Goal: Task Accomplishment & Management: Use online tool/utility

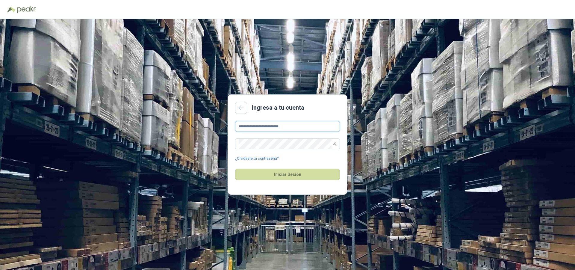
type input "**********"
click at [333, 144] on icon "eye-invisible" at bounding box center [335, 143] width 4 height 3
click at [313, 176] on button "Iniciar Sesión" at bounding box center [287, 174] width 105 height 11
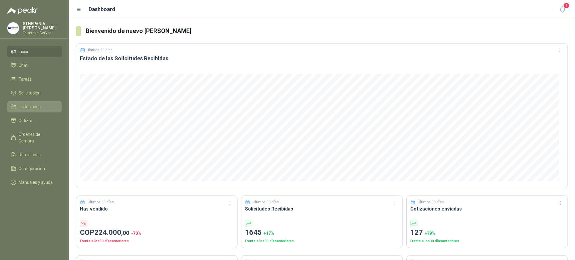
click at [16, 109] on icon at bounding box center [13, 106] width 5 height 5
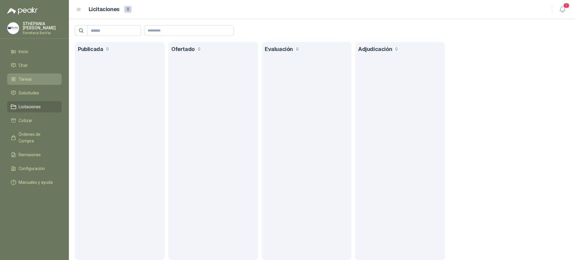
click at [38, 81] on li "Tareas" at bounding box center [34, 79] width 47 height 7
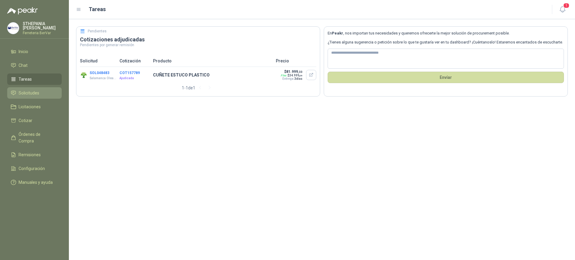
click at [36, 93] on span "Solicitudes" at bounding box center [29, 93] width 21 height 7
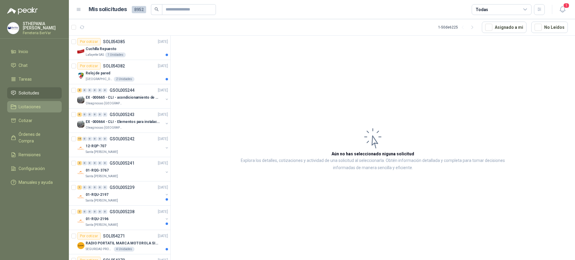
click at [38, 109] on span "Licitaciones" at bounding box center [30, 106] width 22 height 7
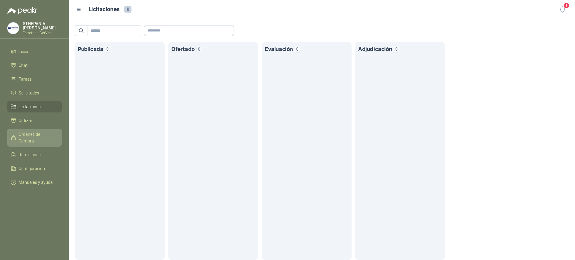
click at [49, 135] on span "Órdenes de Compra" at bounding box center [37, 137] width 37 height 13
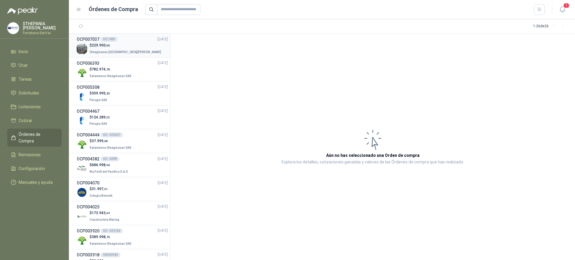
click at [117, 54] on p "Oleaginosas [GEOGRAPHIC_DATA][PERSON_NAME]" at bounding box center [126, 51] width 73 height 7
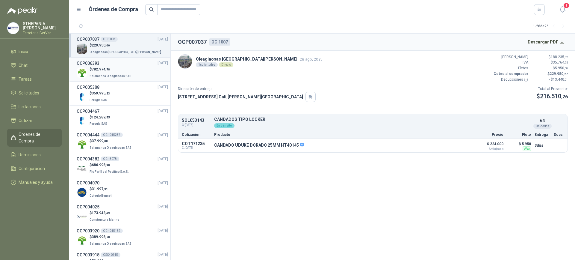
click at [127, 78] on p "Salamanca Oleaginosas SAS" at bounding box center [111, 75] width 43 height 7
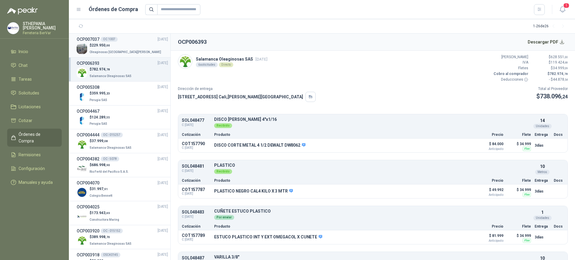
click at [140, 53] on div "$ 229.950 ,00 Oleaginosas [GEOGRAPHIC_DATA][PERSON_NAME]" at bounding box center [122, 49] width 91 height 12
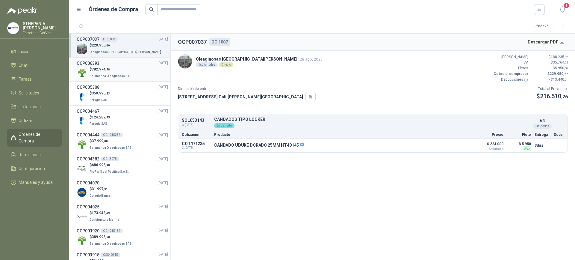
click at [143, 75] on div "$ 782.974 ,78 Salamanca Oleaginosas SAS" at bounding box center [122, 73] width 91 height 12
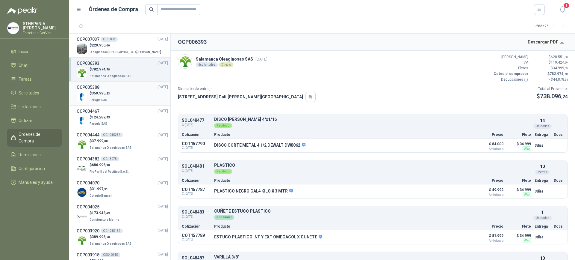
click at [133, 99] on div "$ 359.995 ,23 Perugia SAS" at bounding box center [122, 96] width 91 height 12
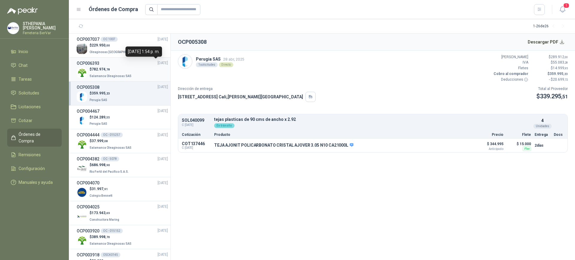
click at [158, 65] on span "[DATE]" at bounding box center [163, 63] width 10 height 6
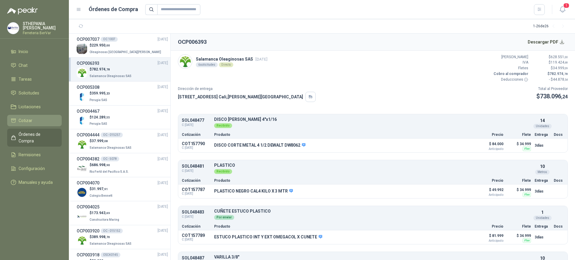
click at [34, 118] on li "Cotizar" at bounding box center [34, 120] width 47 height 7
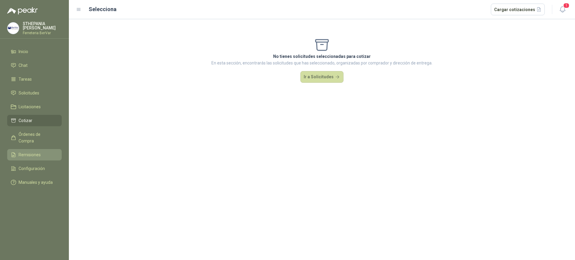
click at [35, 151] on span "Remisiones" at bounding box center [30, 154] width 22 height 7
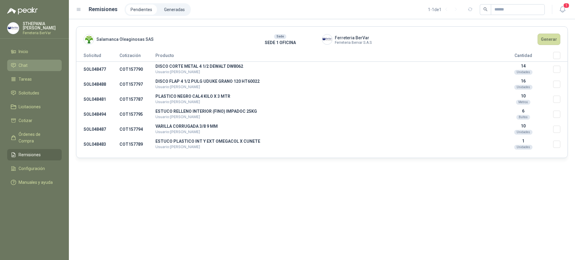
click at [18, 66] on li "Chat" at bounding box center [34, 65] width 47 height 7
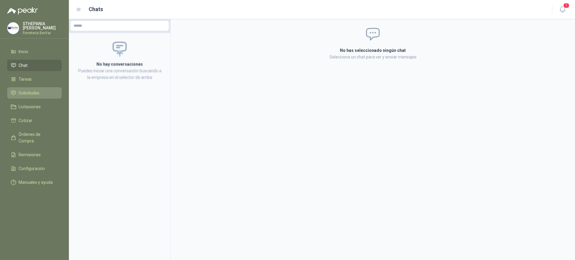
click at [36, 94] on span "Solicitudes" at bounding box center [29, 93] width 21 height 7
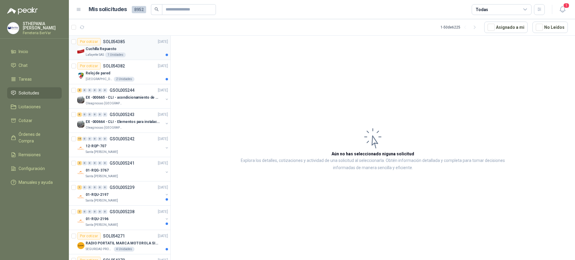
click at [146, 53] on div "Lafayette SAS 1 Unidades" at bounding box center [127, 54] width 82 height 5
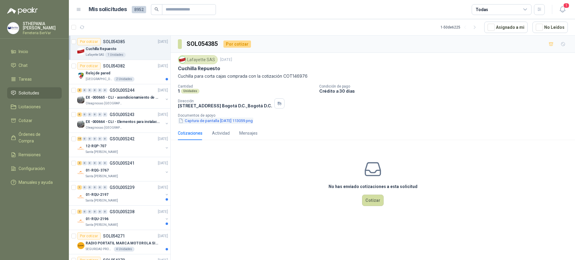
click at [209, 121] on button "Captura de pantalla [DATE] 113059.png" at bounding box center [215, 120] width 75 height 6
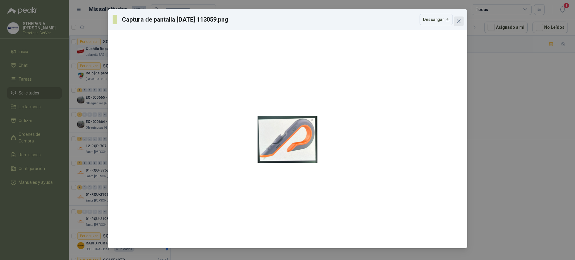
click at [463, 22] on span "Close" at bounding box center [459, 21] width 10 height 5
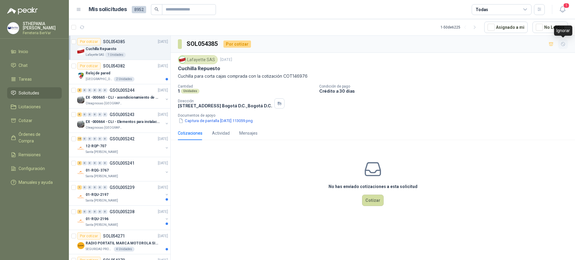
click at [564, 44] on icon "button" at bounding box center [563, 44] width 5 height 5
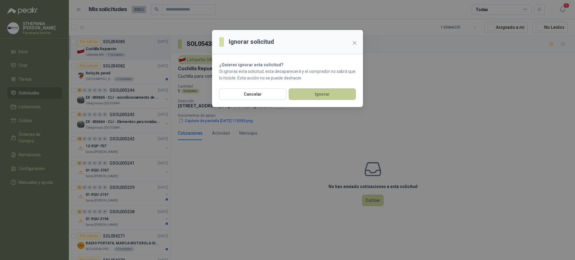
click at [334, 92] on button "Ignorar" at bounding box center [322, 93] width 67 height 11
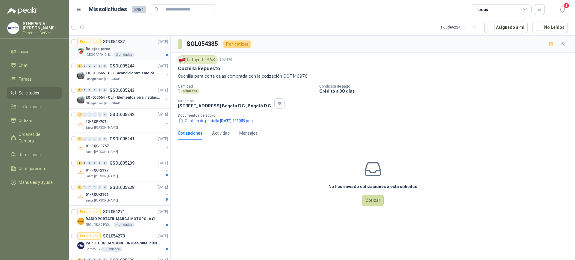
click at [131, 49] on div "Reloj de pared" at bounding box center [127, 48] width 82 height 7
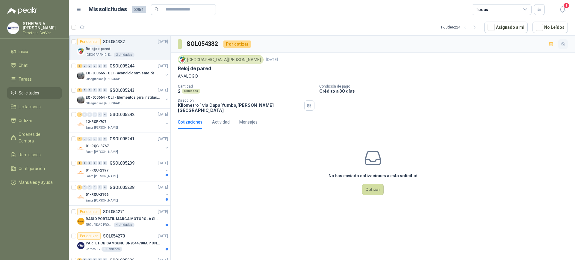
click at [564, 46] on icon "button" at bounding box center [563, 44] width 5 height 5
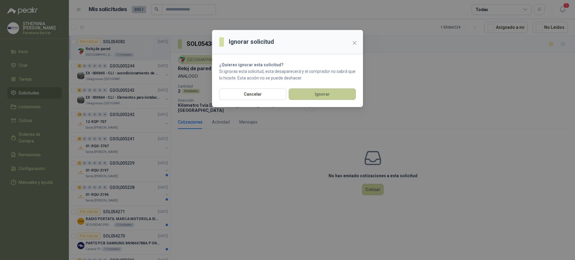
click at [333, 93] on button "Ignorar" at bounding box center [322, 93] width 67 height 11
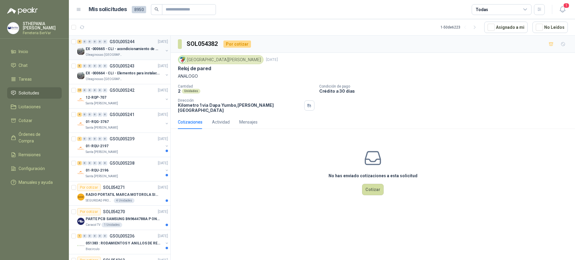
click at [135, 55] on div "Oleaginosas [GEOGRAPHIC_DATA][PERSON_NAME]" at bounding box center [125, 54] width 78 height 5
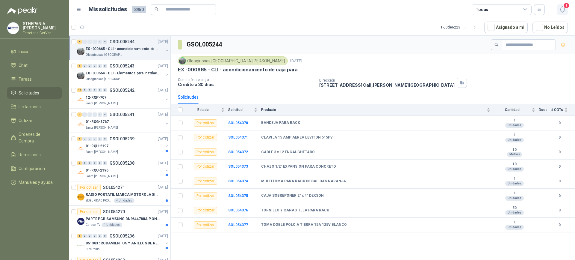
click at [566, 6] on span "1" at bounding box center [566, 6] width 7 height 6
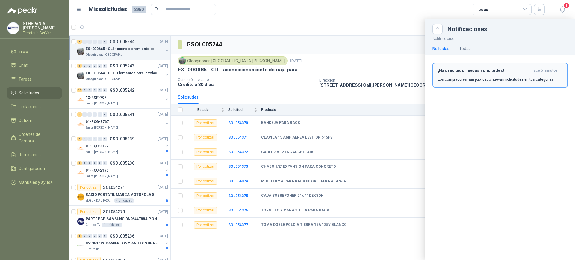
click at [495, 81] on p "Los compradores han publicado nuevas solicitudes en tus categorías." at bounding box center [496, 79] width 117 height 5
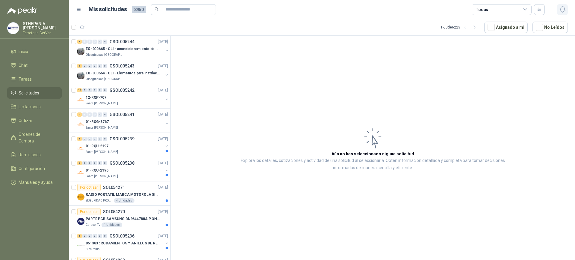
click at [559, 6] on icon "button" at bounding box center [562, 9] width 7 height 7
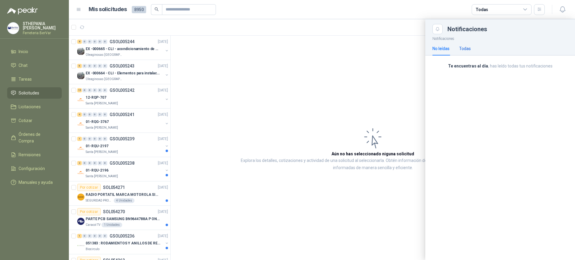
click at [462, 46] on div "Todas" at bounding box center [465, 48] width 12 height 7
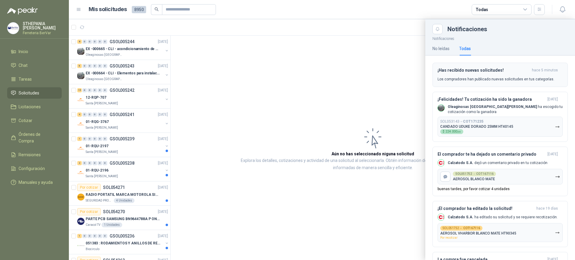
click at [510, 73] on div "¡Has recibido nuevas solicitudes! hace 5 minutos Los compradores han publicado …" at bounding box center [500, 75] width 125 height 14
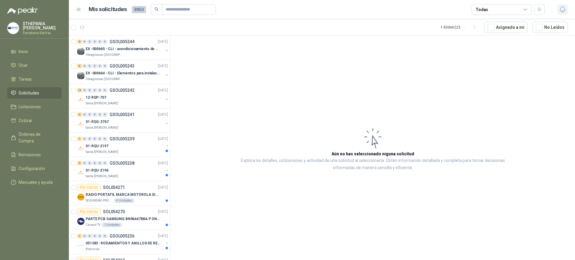
click at [559, 11] on icon "button" at bounding box center [562, 9] width 7 height 7
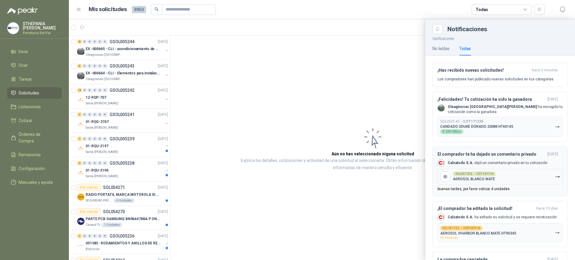
click at [540, 176] on button "SOL051752 → COT167116 AEROSOL BLANCO MATE" at bounding box center [500, 177] width 125 height 16
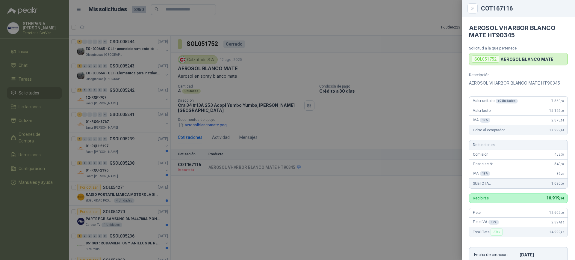
click at [490, 61] on div "SOL051752" at bounding box center [486, 58] width 28 height 7
click at [509, 60] on p "AEROSOL BLANCO MATE" at bounding box center [527, 59] width 53 height 5
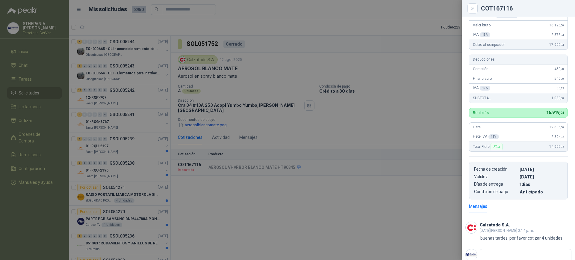
scroll to position [104, 0]
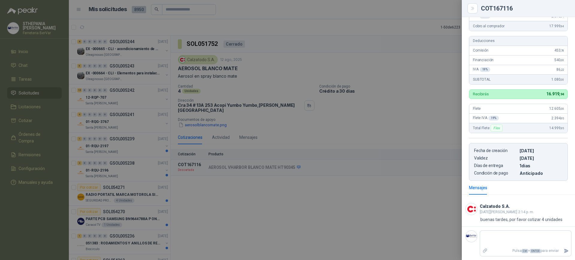
click at [468, 206] on img at bounding box center [471, 208] width 11 height 11
click at [484, 206] on h3 "Calzatodo S.A." at bounding box center [495, 206] width 30 height 3
click at [475, 208] on img at bounding box center [471, 208] width 11 height 11
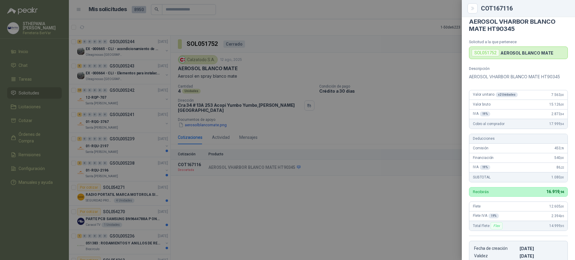
scroll to position [0, 0]
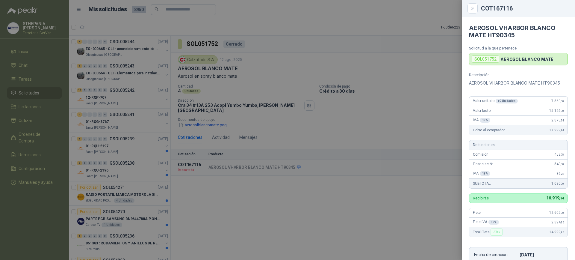
click at [492, 56] on div "SOL051752" at bounding box center [486, 58] width 28 height 7
click at [522, 54] on div "SOL051752 AEROSOL BLANCO MATE" at bounding box center [518, 59] width 99 height 13
click at [532, 17] on article "AEROSOL VHARBOR BLANCO MATE HT90345 Solicitud a la que pertenece SOL051752 AERO…" at bounding box center [518, 41] width 113 height 48
click at [473, 7] on icon "Close" at bounding box center [472, 8] width 3 height 3
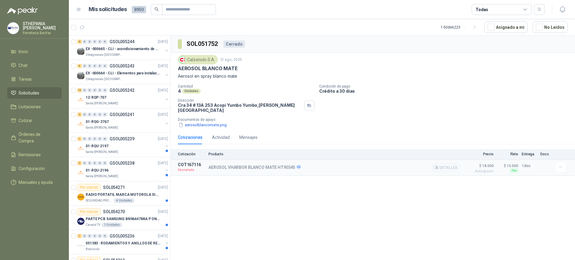
click at [487, 163] on span "$ 18.000" at bounding box center [479, 165] width 30 height 7
click at [558, 164] on icon "button" at bounding box center [560, 166] width 5 height 5
drag, startPoint x: 464, startPoint y: 193, endPoint x: 264, endPoint y: 155, distance: 203.8
click at [454, 190] on div "SOL051752 Cerrado Calzatodo [DATE] AEROSOL BLANCO MATE Aerosol en spray blanco …" at bounding box center [373, 149] width 404 height 226
click at [182, 59] on img at bounding box center [182, 59] width 7 height 7
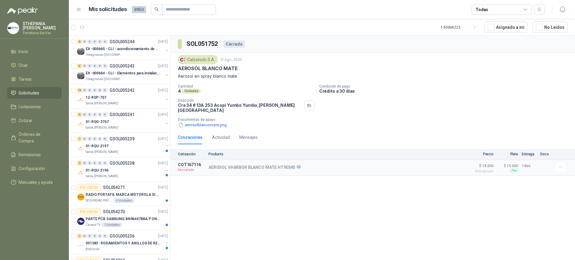
click at [195, 63] on div "Calzatodo S.A." at bounding box center [198, 59] width 40 height 9
click at [207, 76] on div "Calzatodo [DATE] AEROSOL BLANCO MATE Aerosol en spray blanco mate" at bounding box center [373, 67] width 390 height 24
click at [193, 123] on button "aerosolblancomate.png" at bounding box center [202, 125] width 49 height 6
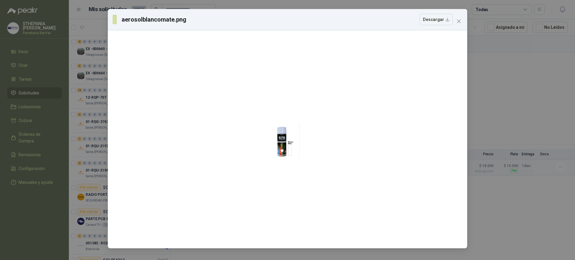
click at [455, 26] on div "aerosolblancomate.png Descargar" at bounding box center [287, 19] width 359 height 21
click at [460, 19] on icon "close" at bounding box center [459, 21] width 5 height 5
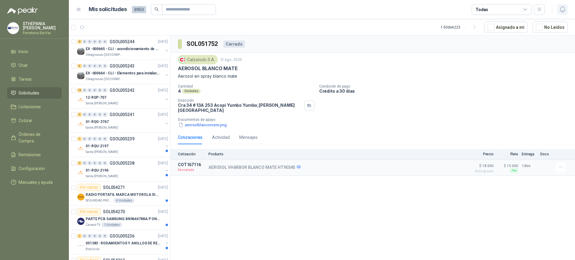
click at [565, 9] on icon "button" at bounding box center [562, 9] width 7 height 7
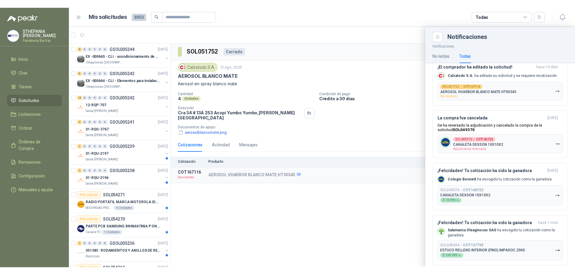
scroll to position [150, 0]
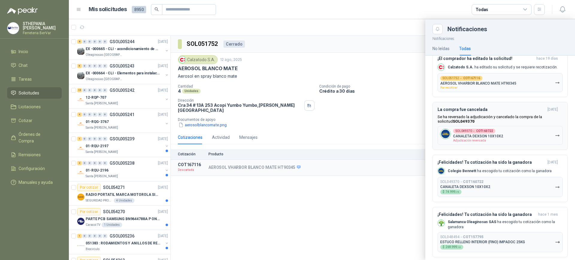
click at [527, 122] on p "Se ha reversado la adjudicación y cancelado la compra de la solicitud SOL049370" at bounding box center [500, 118] width 125 height 9
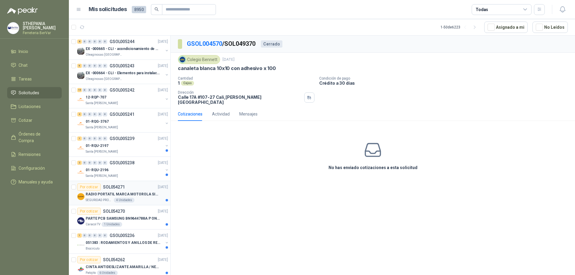
click at [147, 196] on p "RADIO PORTATIL MARCA MOTOROLA SIN PANTALLA CON GPS, INCLUYE: ANTENA, BATERIA, C…" at bounding box center [123, 195] width 75 height 6
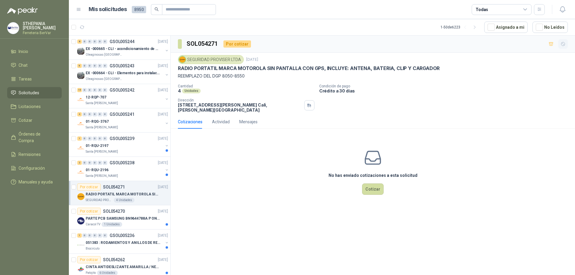
click at [561, 46] on icon "button" at bounding box center [563, 44] width 5 height 5
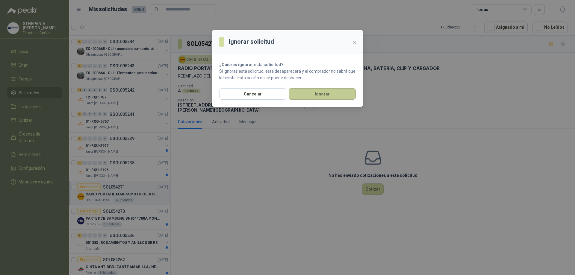
click at [335, 97] on button "Ignorar" at bounding box center [322, 93] width 67 height 11
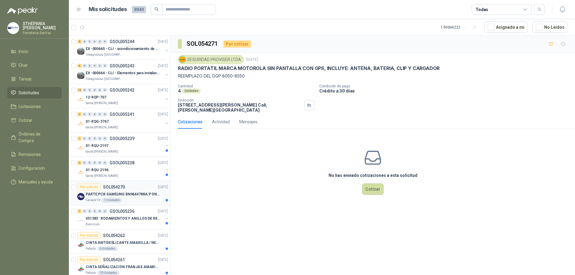
click at [123, 187] on p "SOL054270" at bounding box center [114, 187] width 22 height 4
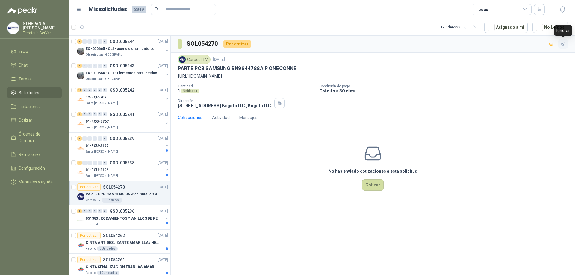
click at [562, 48] on button "button" at bounding box center [563, 44] width 10 height 10
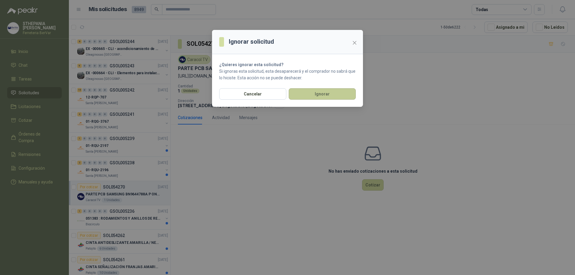
click at [316, 94] on button "Ignorar" at bounding box center [322, 93] width 67 height 11
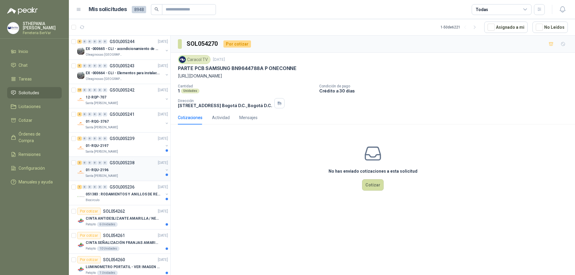
click at [138, 173] on div "01-RQU-2196" at bounding box center [125, 170] width 78 height 7
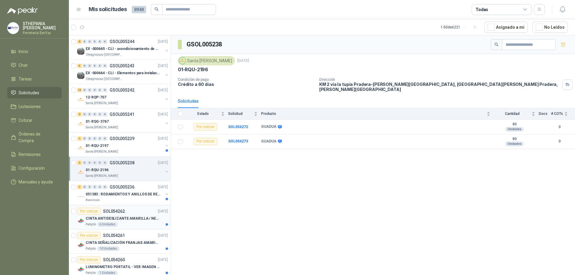
click at [136, 216] on p "CINTA ANTIDESLIZANTE AMARILLA / NEGRA" at bounding box center [123, 219] width 75 height 6
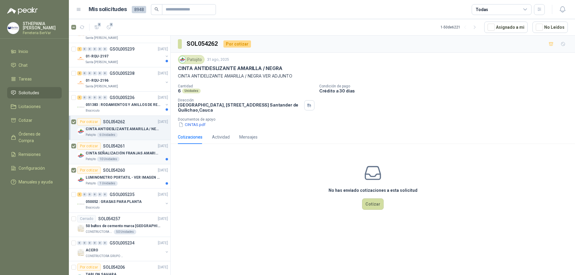
scroll to position [90, 0]
click at [109, 26] on span "3" at bounding box center [111, 24] width 4 height 5
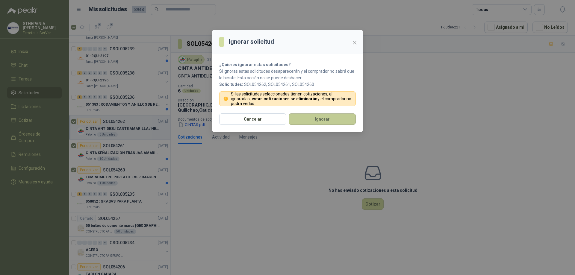
click at [304, 119] on button "Ignorar" at bounding box center [322, 119] width 67 height 11
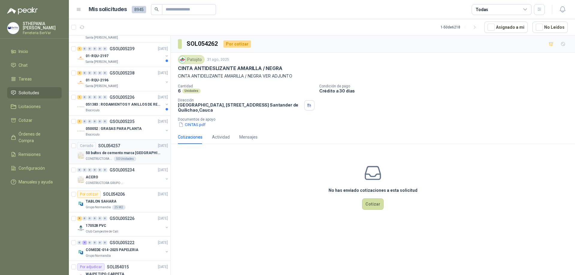
click at [128, 146] on div "Cerrado SOL054257 [DATE]" at bounding box center [122, 145] width 91 height 7
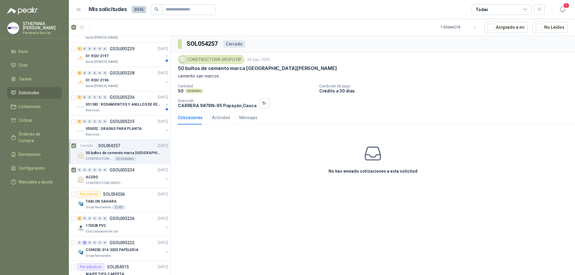
click at [199, 191] on div "SOL054257 Cerrado CONSTRUCTORA GRUPO FIP [DATE] 50 bultos de cemento marca San …" at bounding box center [373, 157] width 404 height 242
click at [144, 203] on div "TABLON SAHARA" at bounding box center [127, 201] width 82 height 7
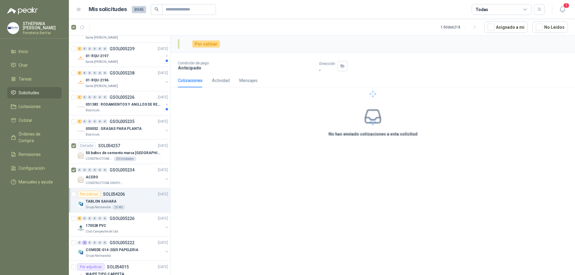
click at [138, 198] on div "TABLON SAHARA" at bounding box center [127, 201] width 82 height 7
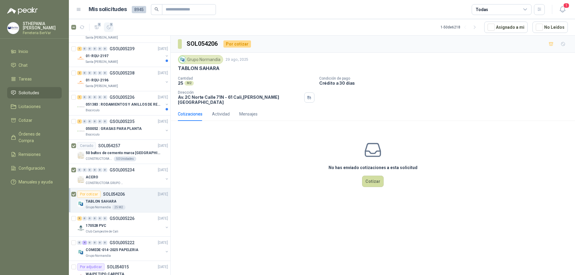
click at [105, 29] on button "1" at bounding box center [109, 27] width 10 height 10
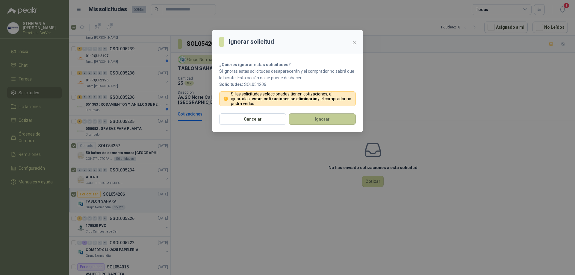
click at [330, 121] on button "Ignorar" at bounding box center [322, 119] width 67 height 11
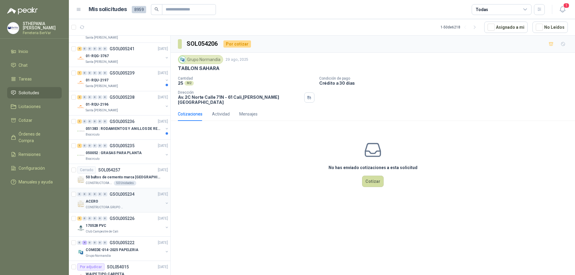
scroll to position [114, 0]
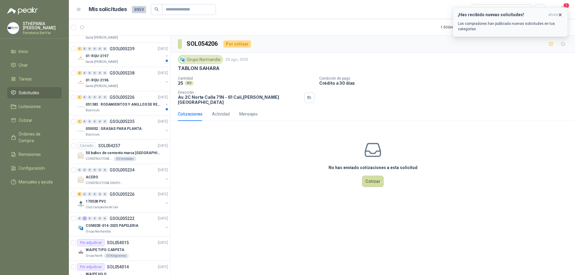
click at [522, 19] on div "¡Has recibido nuevas solicitudes! ahora Los compradores han publicado nuevas so…" at bounding box center [510, 21] width 105 height 19
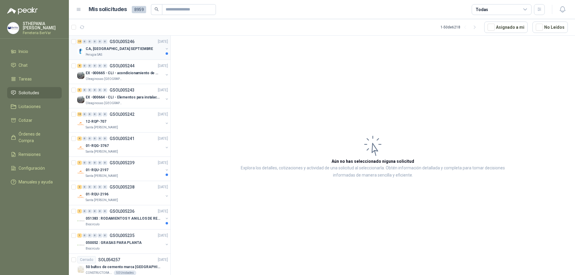
click at [123, 50] on div "CA, [GEOGRAPHIC_DATA] SEPTIEMBRE" at bounding box center [125, 48] width 78 height 7
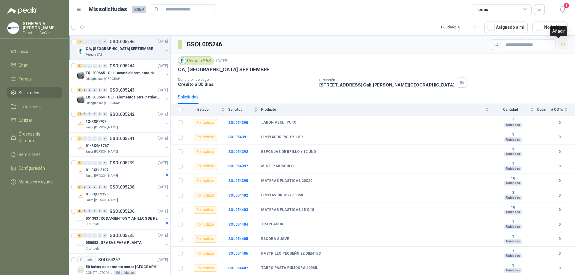
click at [558, 42] on button "button" at bounding box center [563, 45] width 10 height 10
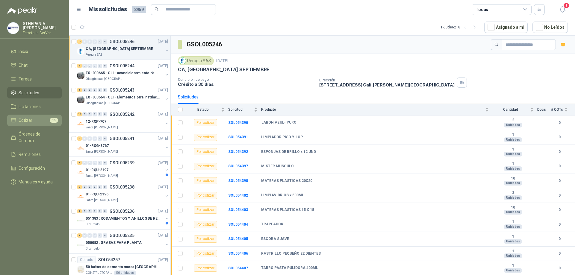
click at [40, 125] on link "Cotizar 15" at bounding box center [34, 120] width 55 height 11
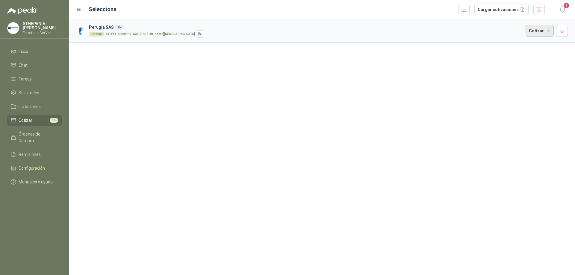
click at [548, 34] on button "Cotizar" at bounding box center [540, 31] width 28 height 12
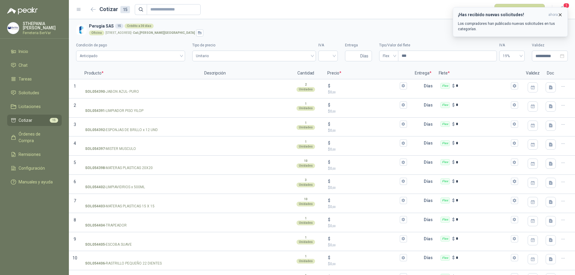
click at [509, 18] on div "¡Has recibido nuevas solicitudes! ahora Los compradores han publicado nuevas so…" at bounding box center [510, 21] width 105 height 19
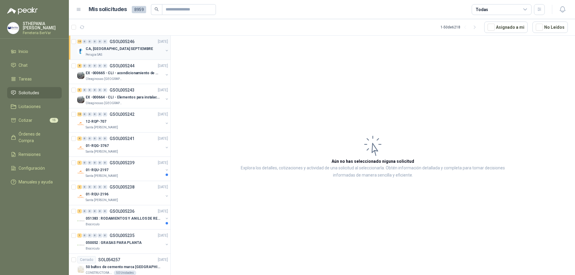
click at [145, 56] on div "Perugia SAS" at bounding box center [125, 54] width 78 height 5
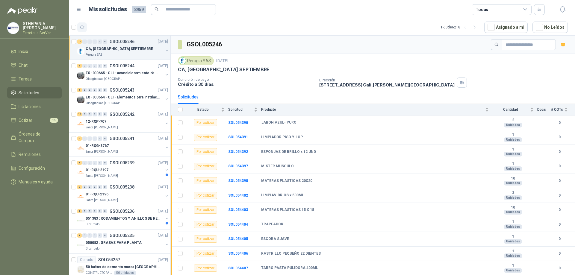
click at [81, 28] on icon "button" at bounding box center [82, 27] width 4 height 3
click at [559, 8] on button "button" at bounding box center [562, 9] width 11 height 11
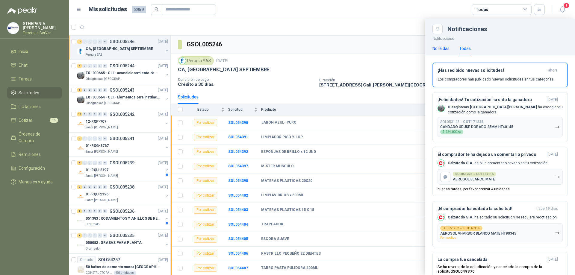
click at [443, 47] on div "No leídas" at bounding box center [441, 48] width 17 height 7
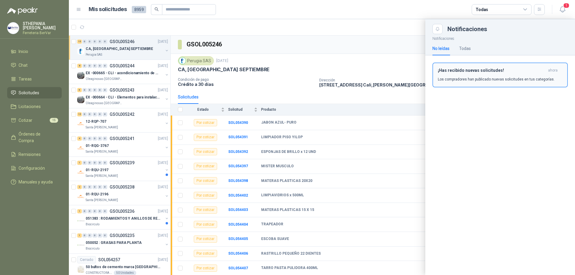
click at [474, 67] on button "¡Has recibido nuevas solicitudes! ahora Los compradores han publicado nuevas so…" at bounding box center [500, 75] width 135 height 25
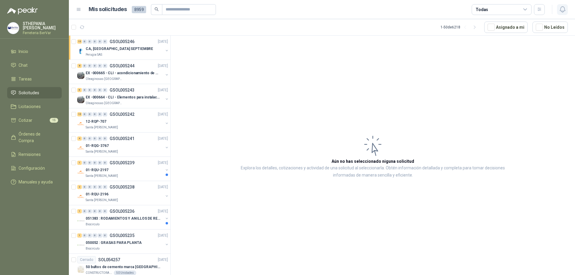
click at [560, 8] on icon "button" at bounding box center [562, 9] width 7 height 7
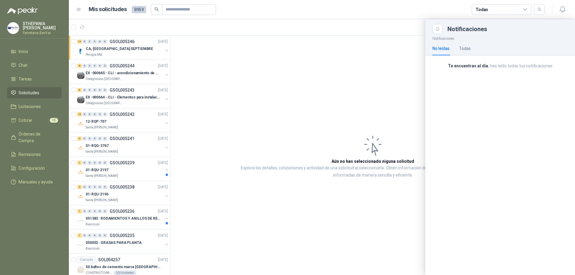
click at [336, 111] on div at bounding box center [322, 147] width 506 height 256
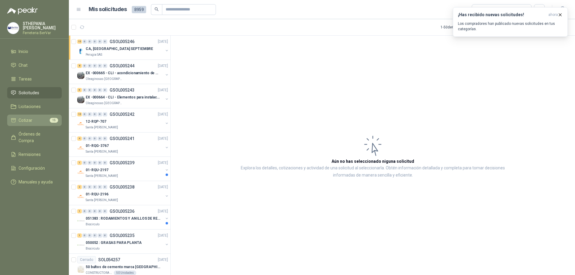
click at [43, 116] on link "Cotizar 15" at bounding box center [34, 120] width 55 height 11
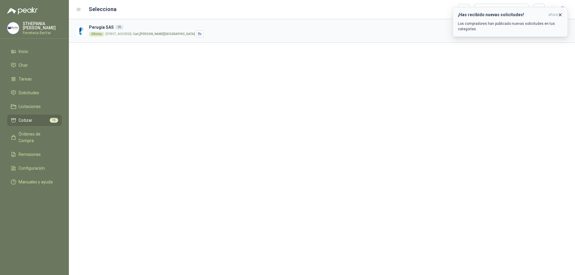
click at [472, 27] on p "Los compradores han publicado nuevas solicitudes en tus categorías." at bounding box center [510, 26] width 105 height 11
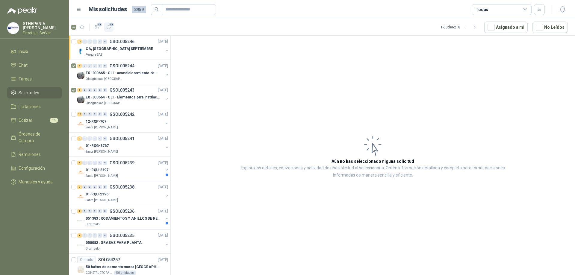
click at [107, 26] on icon "button" at bounding box center [108, 27] width 5 height 5
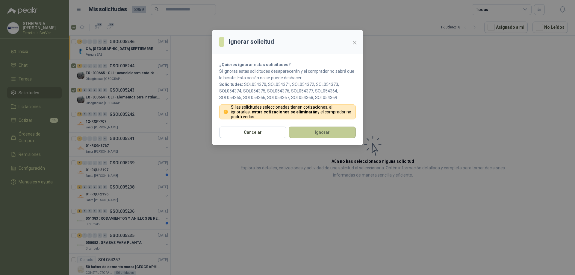
click at [330, 128] on button "Ignorar" at bounding box center [322, 132] width 67 height 11
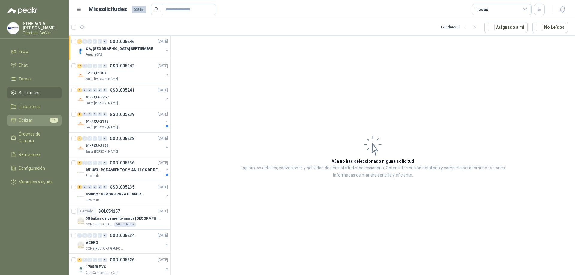
click at [39, 125] on link "Cotizar 15" at bounding box center [34, 120] width 55 height 11
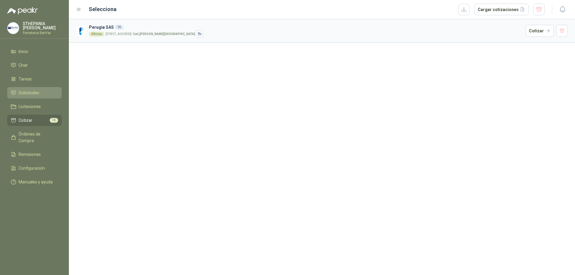
click at [28, 90] on link "Solicitudes" at bounding box center [34, 92] width 55 height 11
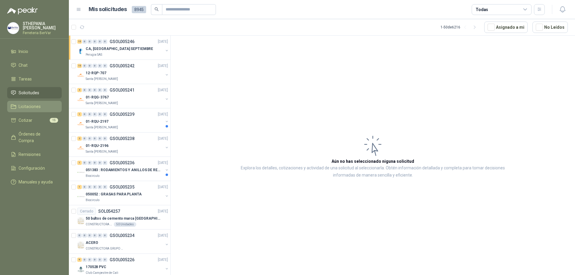
click at [50, 103] on link "Licitaciones" at bounding box center [34, 106] width 55 height 11
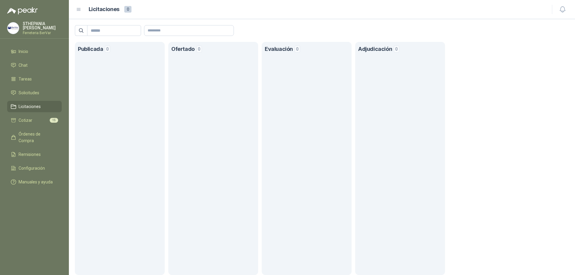
click at [101, 50] on h1 "Publicada" at bounding box center [90, 49] width 25 height 9
click at [39, 136] on span "Órdenes de Compra" at bounding box center [37, 137] width 37 height 13
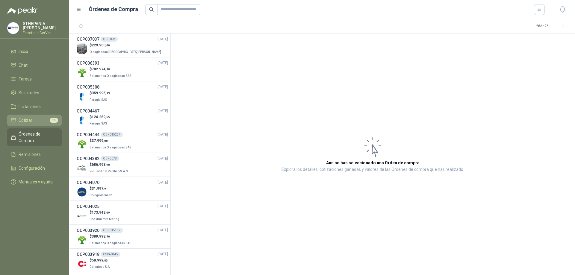
click at [40, 121] on li "Cotizar 15" at bounding box center [34, 120] width 47 height 7
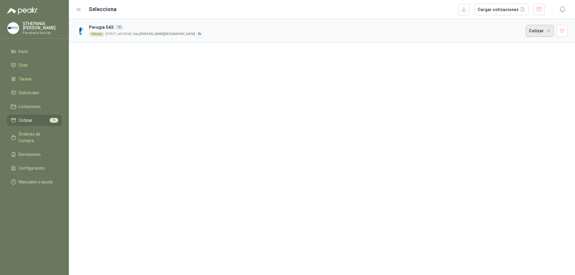
click at [532, 30] on button "Cotizar" at bounding box center [540, 31] width 28 height 12
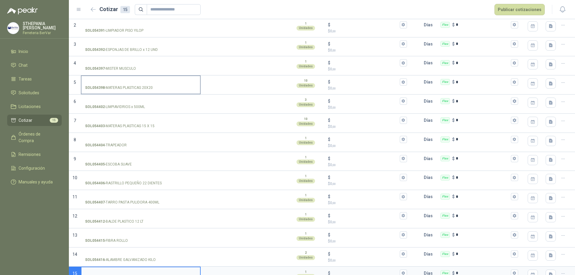
scroll to position [91, 0]
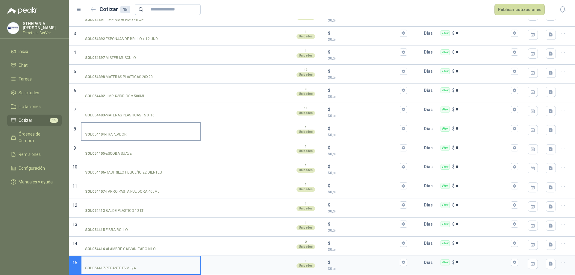
click at [146, 130] on input "SOL054404 - TRAPEADOR" at bounding box center [140, 129] width 111 height 4
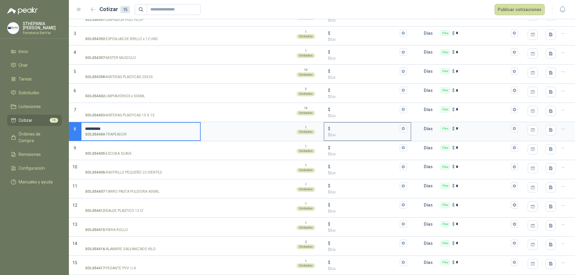
click at [346, 126] on div "$" at bounding box center [367, 128] width 79 height 7
click at [346, 126] on input "$ $ 0 ,00" at bounding box center [365, 128] width 67 height 4
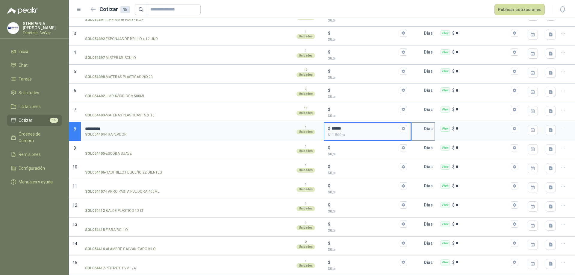
type input "******"
click at [416, 132] on input "text" at bounding box center [418, 129] width 12 height 12
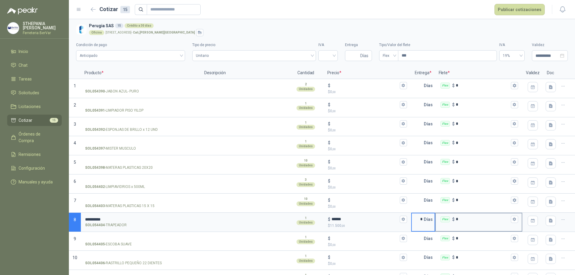
scroll to position [0, 0]
type input "*"
click at [354, 220] on input "******" at bounding box center [365, 219] width 67 height 4
type input "******"
click at [420, 220] on input "*" at bounding box center [418, 220] width 12 height 12
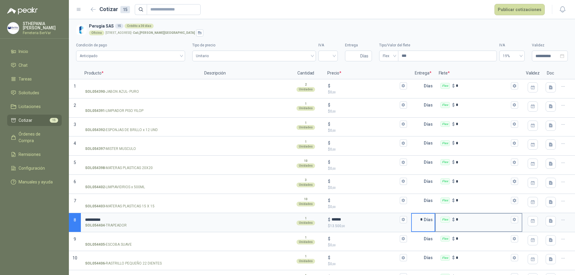
type input "*"
click at [481, 220] on input "*" at bounding box center [483, 219] width 54 height 4
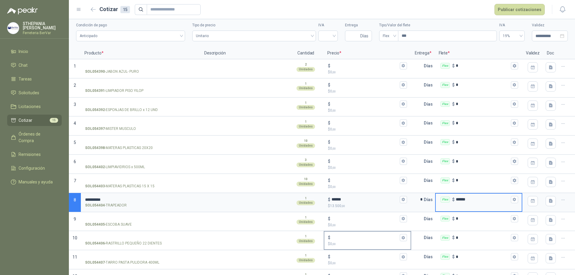
scroll to position [60, 0]
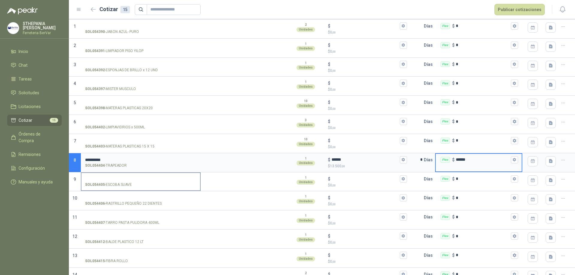
type input "******"
click at [157, 181] on label "SOL054405 - ESCOBA SUAVE" at bounding box center [140, 181] width 119 height 17
click at [157, 181] on input "SOL054405 - ESCOBA SUAVE" at bounding box center [140, 179] width 111 height 4
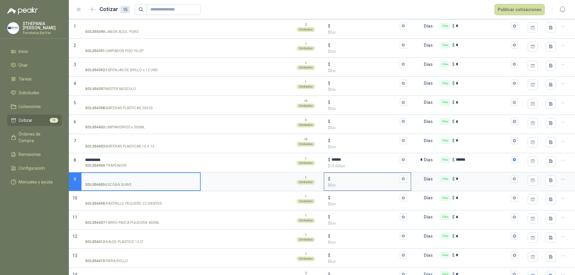
click at [350, 181] on input "$ $ 0 ,00" at bounding box center [365, 179] width 67 height 4
type input "******"
click at [420, 176] on input "text" at bounding box center [418, 179] width 12 height 12
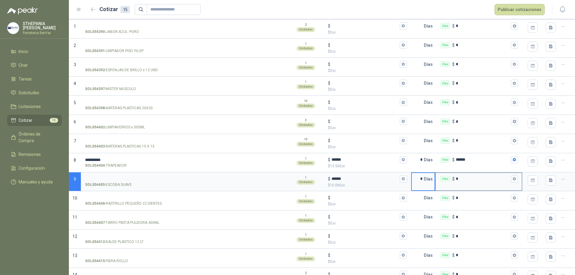
type input "*"
click at [462, 177] on input "*" at bounding box center [483, 179] width 54 height 4
type input "******"
click at [464, 156] on div "Flex $ ******" at bounding box center [479, 160] width 86 height 12
click at [464, 158] on input "******" at bounding box center [483, 160] width 54 height 4
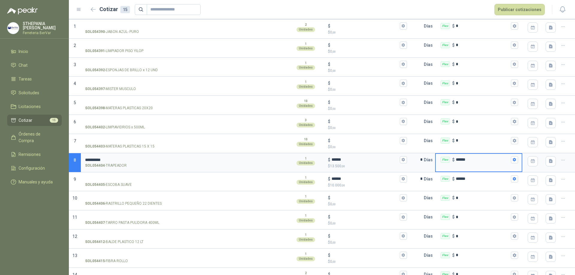
click at [467, 158] on input "******" at bounding box center [483, 160] width 54 height 4
type input "******"
click at [129, 179] on input "SOL054405 - ESCOBA SUAVE" at bounding box center [140, 179] width 111 height 4
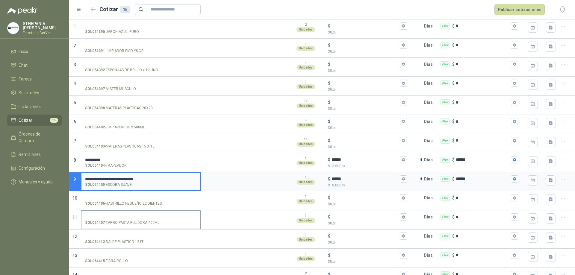
click at [186, 213] on label "SOL054407 - TARRO PASTA PULIDORA 400ML" at bounding box center [140, 219] width 119 height 17
click at [186, 215] on input "SOL054407 - TARRO PASTA PULIDORA 400ML" at bounding box center [140, 217] width 111 height 4
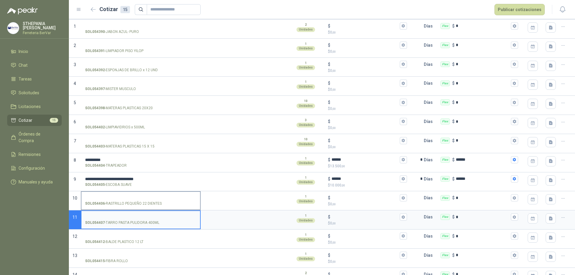
click at [122, 201] on p "SOL054406 - RASTRILLO PEQUEÑO 22 DIENTES" at bounding box center [123, 204] width 77 height 6
click at [122, 200] on input "SOL054406 - RASTRILLO PEQUEÑO 22 DIENTES" at bounding box center [140, 198] width 111 height 4
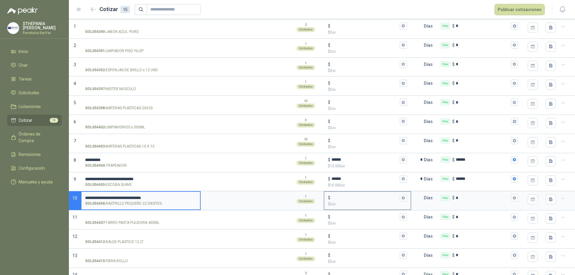
click at [333, 197] on input "$ $ 0 ,00" at bounding box center [365, 198] width 67 height 4
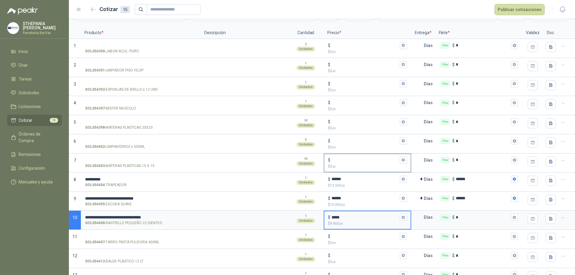
scroll to position [30, 0]
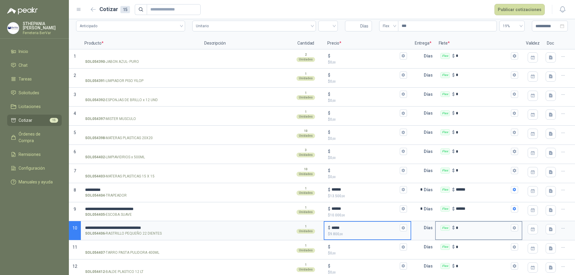
type input "*****"
click at [469, 234] on div "Flex $ *" at bounding box center [478, 230] width 87 height 19
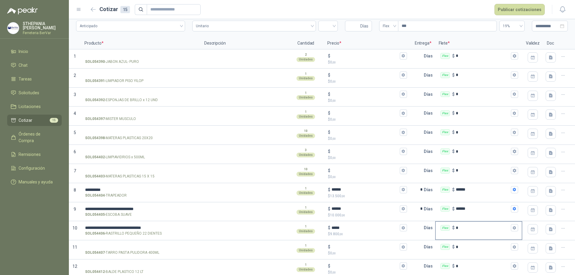
click at [469, 234] on div "Flex $ *" at bounding box center [479, 228] width 86 height 12
click at [469, 230] on input "*" at bounding box center [483, 228] width 54 height 4
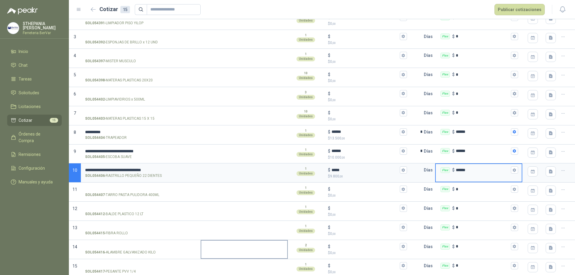
scroll to position [91, 0]
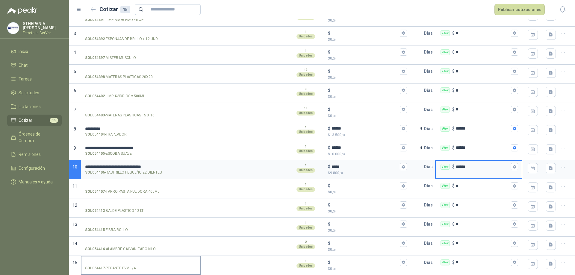
type input "******"
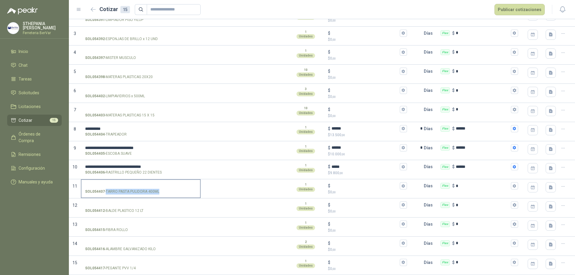
drag, startPoint x: 111, startPoint y: 191, endPoint x: 158, endPoint y: 193, distance: 47.4
click at [158, 193] on p "SOL054407 - TARRO PASTA PULIDORA 400ML" at bounding box center [122, 192] width 74 height 6
copy p "TARRO PASTA PULIDORA 400ML"
click at [131, 185] on input "SOL054407 - TARRO PASTA PULIDORA 400ML" at bounding box center [140, 186] width 111 height 4
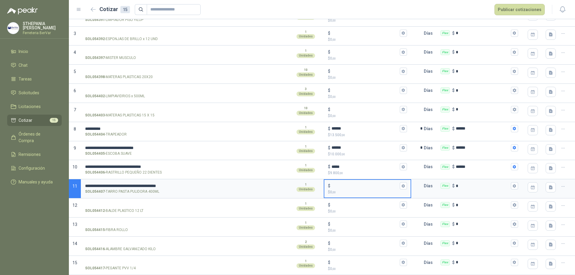
click at [333, 186] on input "$ $ 0 ,00" at bounding box center [365, 186] width 67 height 4
type input "******"
click at [424, 188] on p "Días" at bounding box center [429, 186] width 11 height 12
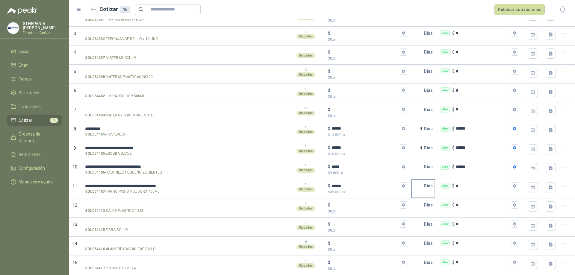
click at [424, 186] on p "Días" at bounding box center [429, 186] width 11 height 12
click at [418, 185] on input "text" at bounding box center [418, 186] width 12 height 12
type input "*"
click at [457, 191] on div "Flex $ *" at bounding box center [479, 186] width 86 height 12
click at [457, 188] on input "*" at bounding box center [483, 186] width 54 height 4
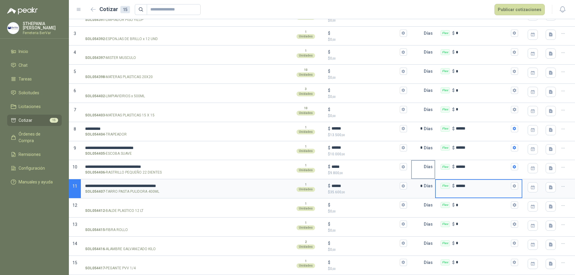
type input "******"
click at [412, 173] on input "text" at bounding box center [418, 167] width 12 height 12
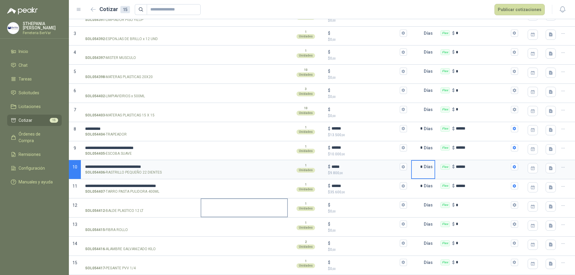
type input "*"
click at [251, 209] on textarea at bounding box center [244, 206] width 86 height 14
drag, startPoint x: 106, startPoint y: 230, endPoint x: 126, endPoint y: 230, distance: 20.7
click at [126, 230] on p "SOL054415 - FIBRA ROLLO" at bounding box center [106, 230] width 43 height 6
copy p "FIBRA ROLLO"
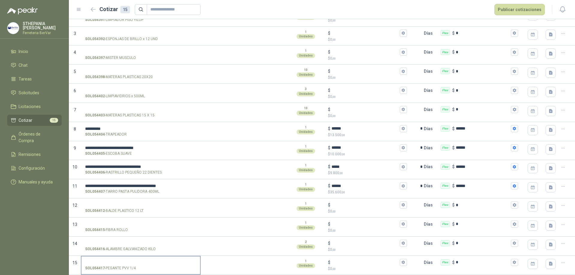
drag, startPoint x: 141, startPoint y: 256, endPoint x: 143, endPoint y: 263, distance: 7.1
click at [142, 259] on label "SOL054417 - PEGANTE PVV 1/4" at bounding box center [140, 265] width 119 height 17
click at [142, 259] on input "SOL054417 - PEGANTE PVV 1/4" at bounding box center [140, 263] width 111 height 4
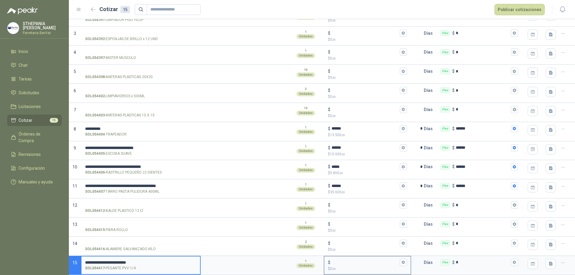
click at [347, 259] on input "$ $ 0 ,00" at bounding box center [365, 262] width 67 height 4
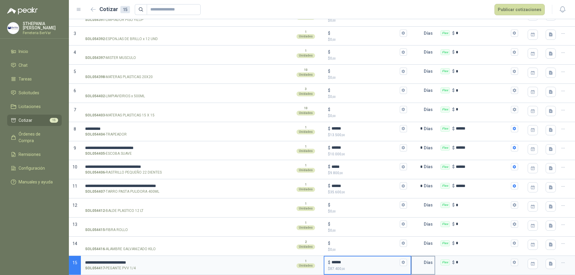
type input "******"
click at [419, 259] on input "text" at bounding box center [418, 263] width 12 height 12
type input "*"
click at [461, 259] on input "*" at bounding box center [483, 262] width 54 height 4
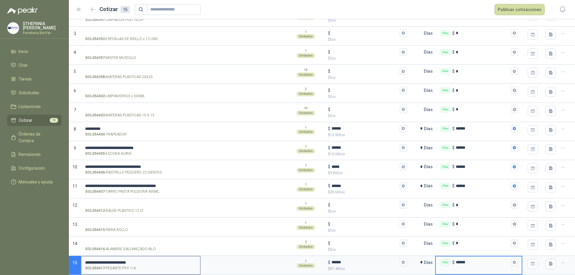
type input "******"
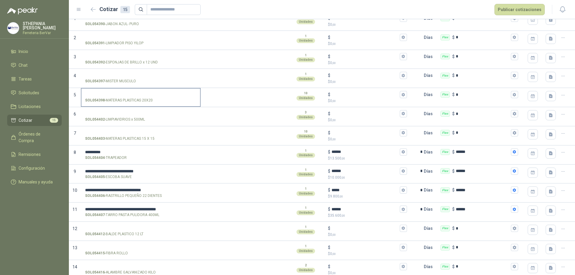
scroll to position [31, 0]
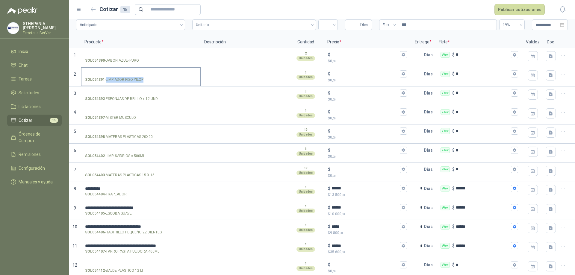
drag, startPoint x: 111, startPoint y: 80, endPoint x: 144, endPoint y: 79, distance: 33.3
click at [143, 79] on p "SOL054391 - LIMPIADOR PISO YILOP" at bounding box center [114, 80] width 58 height 6
copy p "LIMPIADOR PISO YILOP"
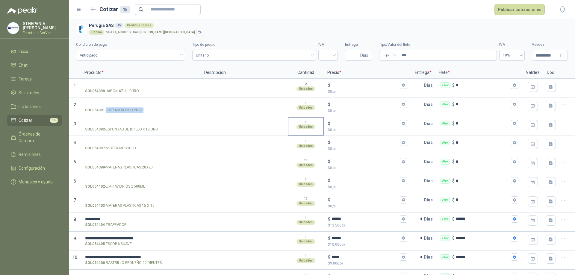
scroll to position [0, 0]
click at [303, 54] on span "Unitario" at bounding box center [254, 56] width 117 height 9
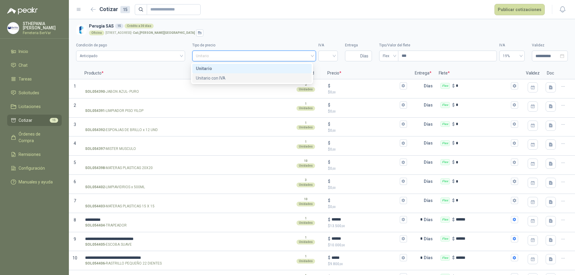
click at [286, 79] on div "Unitario con IVA" at bounding box center [252, 78] width 112 height 7
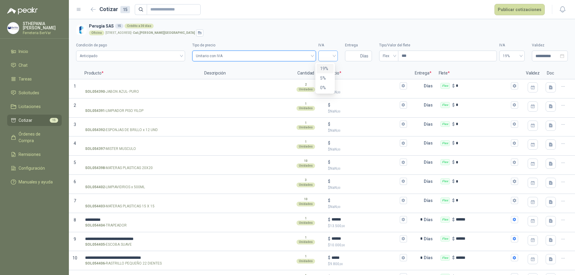
click at [332, 57] on div at bounding box center [327, 56] width 19 height 11
click at [325, 70] on div "19%" at bounding box center [325, 68] width 10 height 7
click at [529, 7] on button "Publicar cotizaciones" at bounding box center [520, 9] width 50 height 11
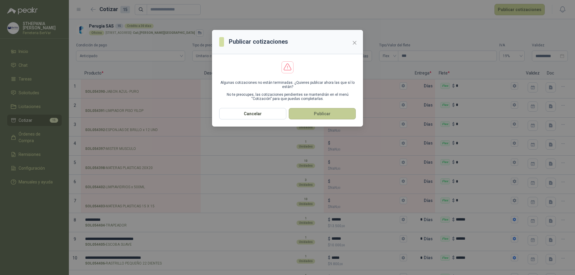
click at [334, 112] on button "Publicar" at bounding box center [322, 113] width 67 height 11
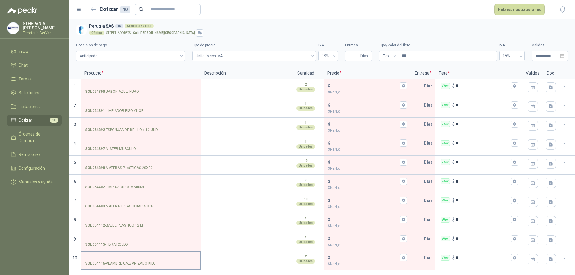
click at [142, 259] on p "SOL054416 - ALAMBRE GALVANIZADO KILO" at bounding box center [120, 264] width 71 height 6
click at [142, 259] on input "SOL054416 - ALAMBRE GALVANIZADO KILO" at bounding box center [140, 258] width 111 height 4
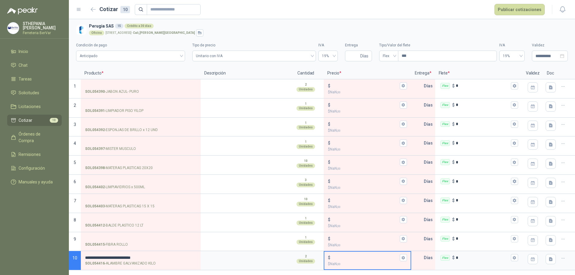
click at [345, 257] on input "$ $ NaN ,00" at bounding box center [365, 258] width 67 height 4
type input "******"
click at [478, 257] on input "*" at bounding box center [483, 258] width 54 height 4
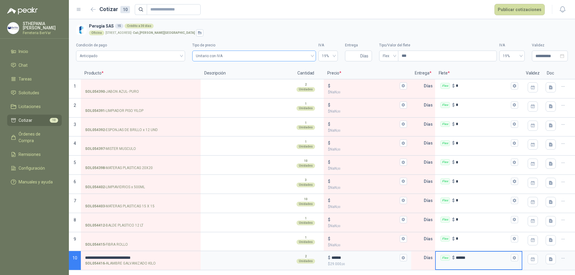
click at [297, 57] on span "Unitario con IVA" at bounding box center [254, 56] width 117 height 9
type input "******"
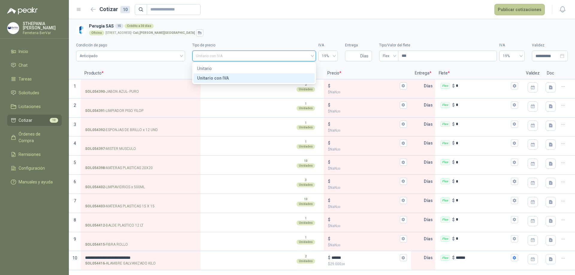
click at [514, 8] on button "Publicar cotizaciones" at bounding box center [520, 9] width 50 height 11
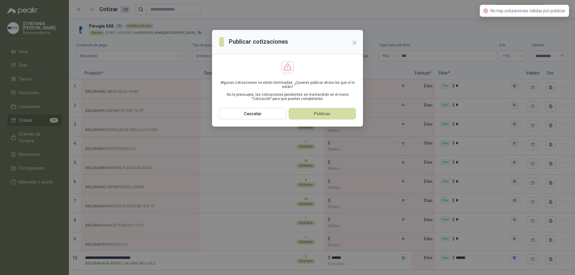
click at [336, 109] on button "Publicar" at bounding box center [322, 113] width 67 height 11
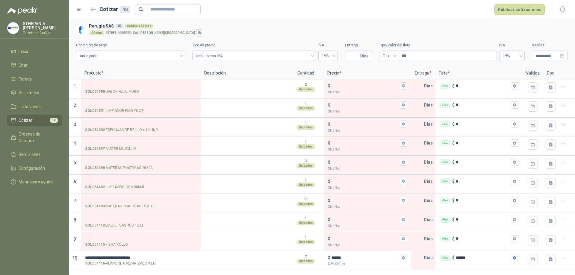
click at [521, 10] on button "Publicar cotizaciones" at bounding box center [520, 9] width 50 height 11
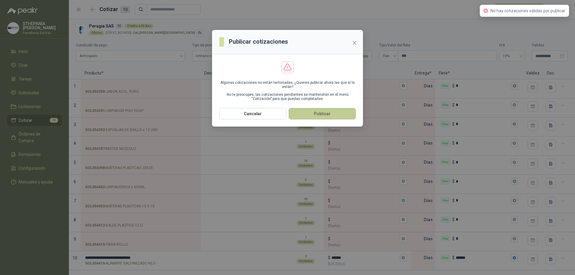
click at [329, 112] on button "Publicar" at bounding box center [322, 113] width 67 height 11
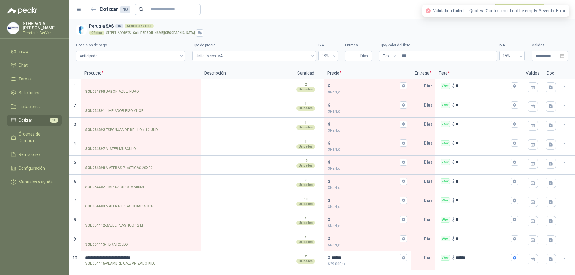
drag, startPoint x: 463, startPoint y: 34, endPoint x: 330, endPoint y: 48, distance: 134.1
click at [462, 34] on div "Oficina [STREET_ADDRESS][PERSON_NAME]" at bounding box center [327, 32] width 477 height 7
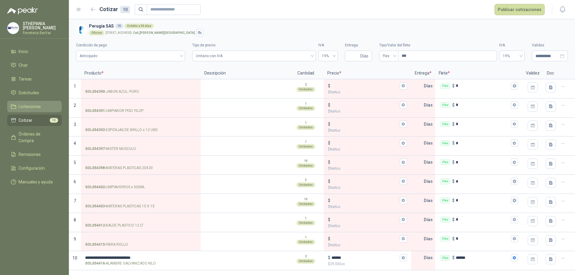
click at [48, 108] on li "Licitaciones" at bounding box center [34, 106] width 47 height 7
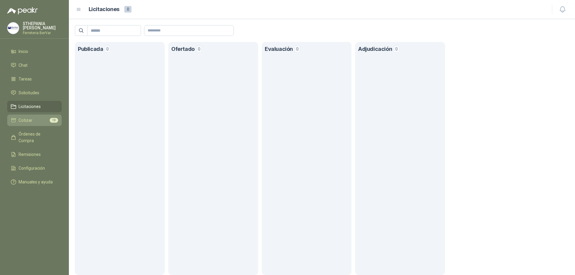
click at [56, 120] on span "10" at bounding box center [54, 120] width 8 height 5
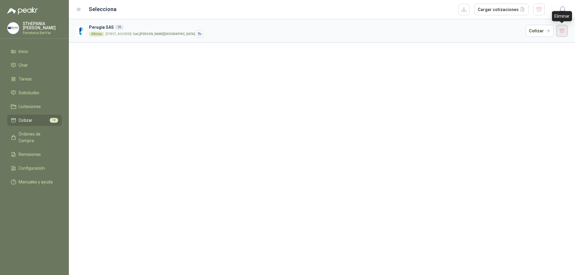
click at [559, 30] on button "button" at bounding box center [562, 31] width 12 height 12
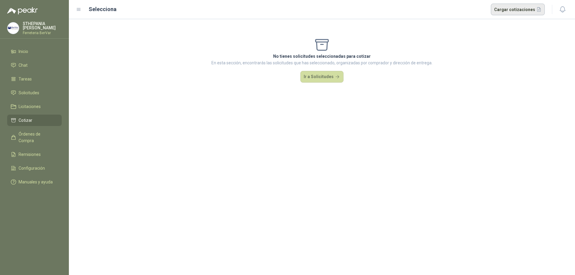
click at [525, 8] on button "Cargar cotizaciones" at bounding box center [518, 10] width 54 height 12
click at [40, 92] on li "Solicitudes" at bounding box center [34, 93] width 47 height 7
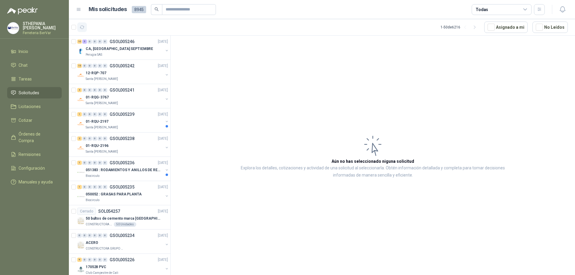
click at [82, 29] on icon "button" at bounding box center [82, 27] width 5 height 5
click at [149, 49] on div "CA, [GEOGRAPHIC_DATA] SEPTIEMBRE" at bounding box center [125, 48] width 78 height 7
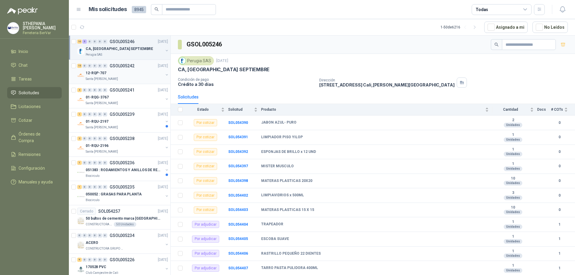
click at [116, 78] on div "Santa [PERSON_NAME]" at bounding box center [125, 79] width 78 height 5
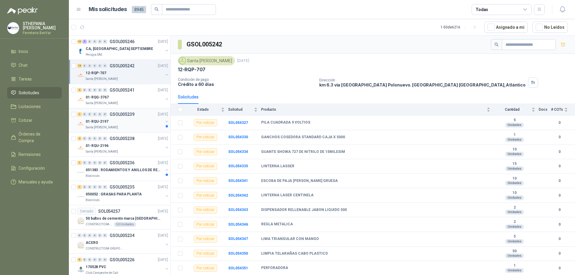
click at [102, 129] on p "Santa [PERSON_NAME]" at bounding box center [102, 127] width 32 height 5
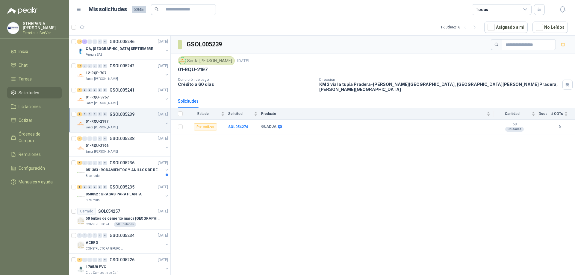
click at [100, 110] on div "1 0 0 0 0 0 GSOL005239 [DATE] 01-RQU-2197 [GEOGRAPHIC_DATA][PERSON_NAME]" at bounding box center [120, 120] width 102 height 24
click at [112, 29] on button "22" at bounding box center [109, 27] width 10 height 10
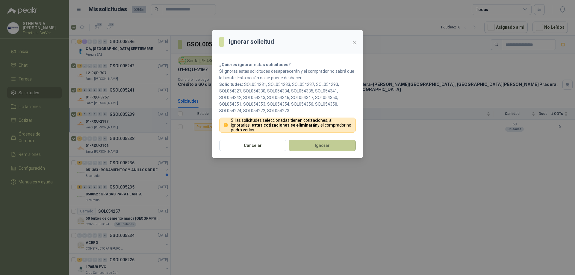
click at [332, 147] on button "Ignorar" at bounding box center [322, 145] width 67 height 11
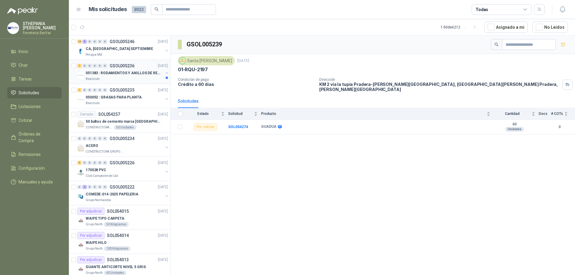
click at [111, 75] on p "051383 : RODAMIENTOS Y ANILLOS DE RETENCION RUEDAS" at bounding box center [123, 73] width 75 height 6
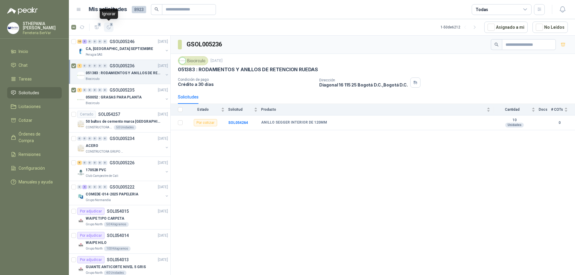
click at [106, 29] on icon "button" at bounding box center [108, 27] width 5 height 5
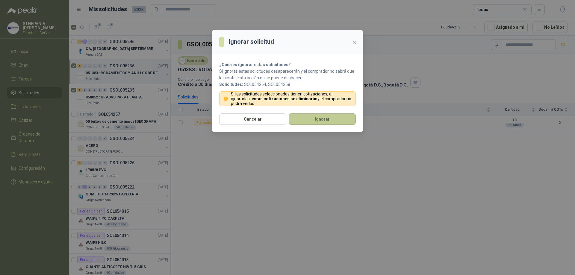
click at [329, 120] on button "Ignorar" at bounding box center [322, 119] width 67 height 11
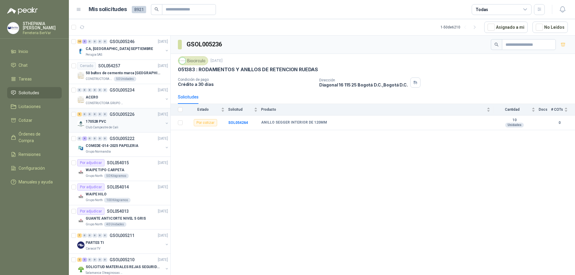
click at [100, 117] on div "9 0 0 0 0 0 GSOL005226 [DATE]" at bounding box center [123, 114] width 92 height 7
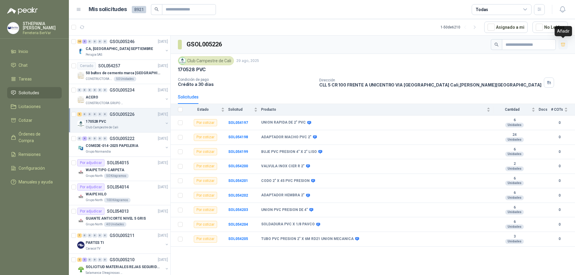
click at [565, 47] on button "button" at bounding box center [563, 45] width 10 height 10
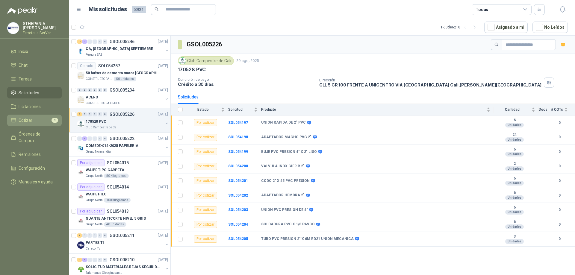
click at [47, 123] on li "Cotizar 9" at bounding box center [34, 120] width 47 height 7
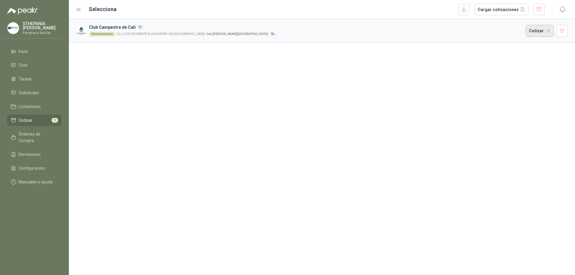
click at [539, 33] on button "Cotizar" at bounding box center [540, 31] width 28 height 12
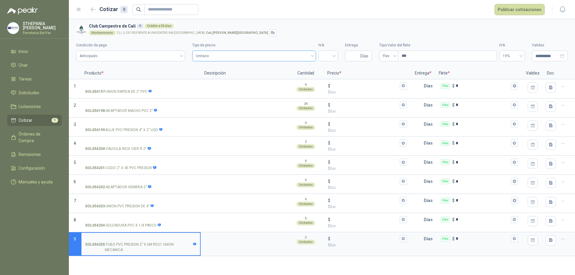
click at [297, 57] on span "Unitario" at bounding box center [254, 56] width 117 height 9
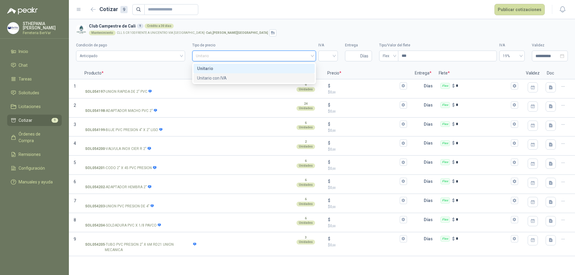
click at [297, 77] on div "Unitario con IVA" at bounding box center [254, 78] width 114 height 7
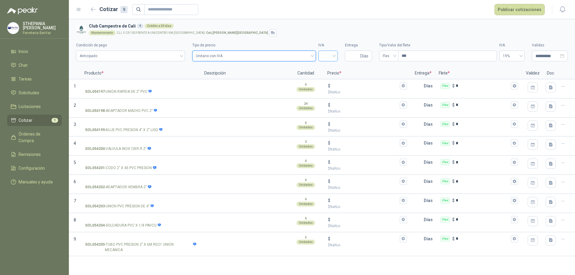
click at [335, 55] on div at bounding box center [327, 56] width 19 height 11
click at [333, 70] on div "19%" at bounding box center [328, 68] width 10 height 7
click at [157, 108] on label "SOL054198 - ADAPTADOR MACHO PVC 2"" at bounding box center [140, 107] width 119 height 17
click at [157, 108] on input "SOL054198 - ADAPTADOR MACHO PVC 2"" at bounding box center [140, 105] width 111 height 4
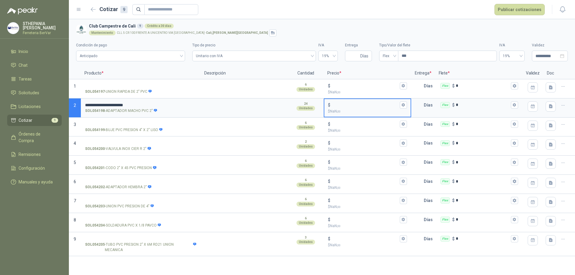
click at [361, 103] on input "$ $ NaN ,00" at bounding box center [365, 105] width 67 height 4
type input "*****"
click at [429, 104] on p "Días" at bounding box center [429, 105] width 11 height 12
click at [424, 102] on p "Días" at bounding box center [429, 105] width 11 height 12
click at [422, 108] on input "text" at bounding box center [418, 105] width 12 height 12
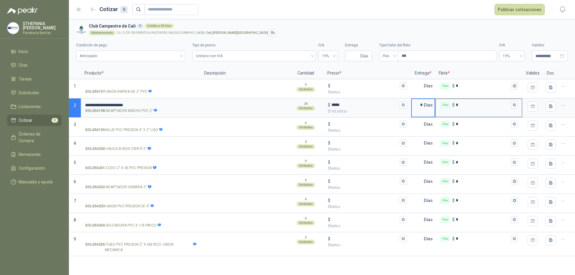
type input "*"
click at [467, 104] on input "*" at bounding box center [483, 105] width 54 height 4
click at [131, 163] on input "SOL054201 - CODO 2" X 45 PVC PRESION" at bounding box center [140, 162] width 111 height 4
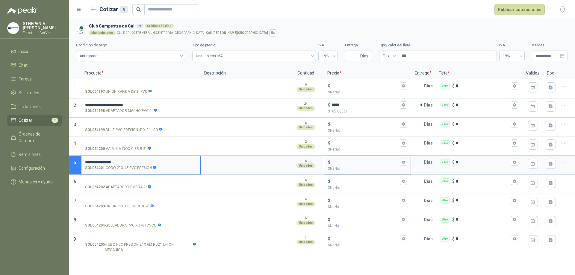
click at [339, 164] on input "$ $ NaN ,00" at bounding box center [365, 162] width 67 height 4
type input "******"
click at [461, 160] on input "*" at bounding box center [483, 162] width 54 height 4
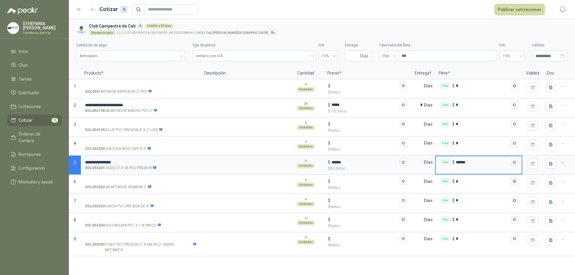
type input "******"
click at [133, 181] on input "SOL054202 - ADAPTADOR HEMBRA 2"" at bounding box center [140, 181] width 111 height 4
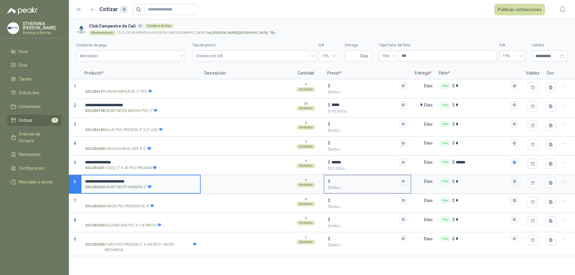
click at [346, 180] on input "$ $ NaN ,00" at bounding box center [365, 181] width 67 height 4
type input "*****"
click at [460, 182] on input "*" at bounding box center [483, 181] width 54 height 4
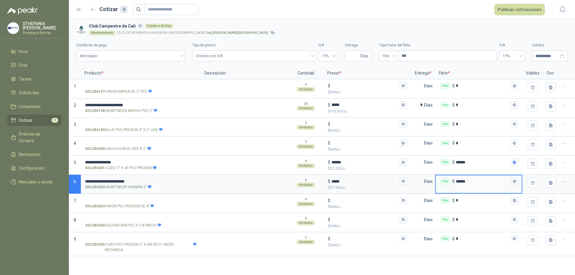
type input "******"
click at [128, 219] on input "SOL054204 - SOLDADURA PVC X 1/8 PAVCO" at bounding box center [140, 220] width 111 height 4
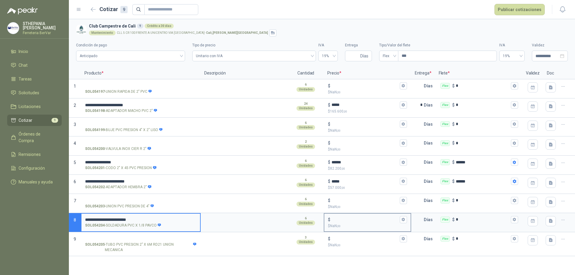
click at [344, 221] on input "$ $ NaN ,00" at bounding box center [365, 219] width 67 height 4
type input "******"
click at [458, 218] on input "*" at bounding box center [483, 219] width 54 height 4
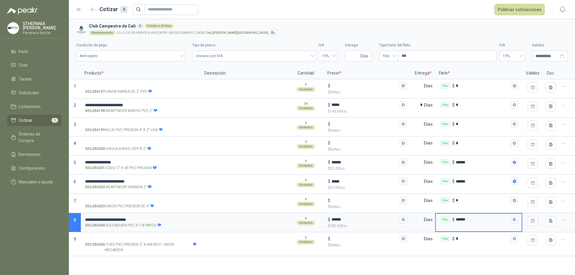
type input "******"
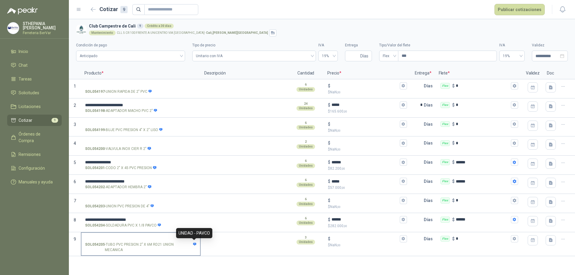
click at [195, 244] on icon at bounding box center [195, 245] width 4 height 4
click at [195, 241] on input "SOL054205 - TUBO PVC PRESION 2" X 6M RD21 UNION MECANICA" at bounding box center [140, 239] width 111 height 4
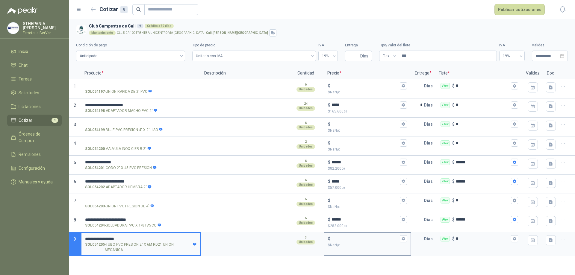
click at [336, 237] on input "$ $ NaN ,00" at bounding box center [365, 239] width 67 height 4
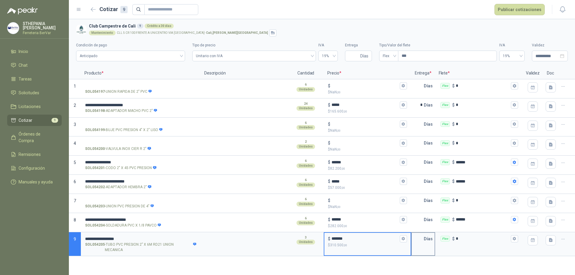
type input "*******"
click at [418, 239] on input "text" at bounding box center [418, 239] width 12 height 12
type input "*"
click at [457, 236] on div "Flex $ *" at bounding box center [479, 239] width 86 height 12
click at [457, 237] on input "*" at bounding box center [483, 239] width 54 height 4
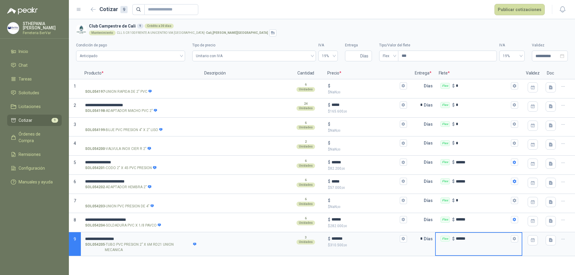
type input "******"
click at [342, 258] on div "**********" at bounding box center [322, 147] width 506 height 256
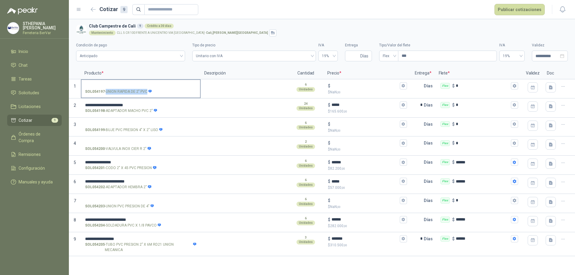
drag, startPoint x: 107, startPoint y: 91, endPoint x: 154, endPoint y: 92, distance: 47.3
click at [154, 92] on div "SOL054197 - UNION RAPIDA DE 2" PVC" at bounding box center [140, 92] width 111 height 6
copy div "UNION RAPIDA DE 2" PVC"
click at [507, 10] on button "Publicar cotizaciones" at bounding box center [520, 9] width 50 height 11
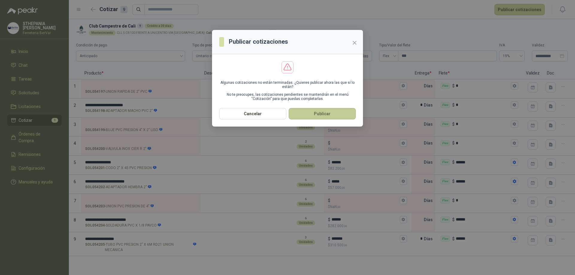
click at [337, 112] on button "Publicar" at bounding box center [322, 113] width 67 height 11
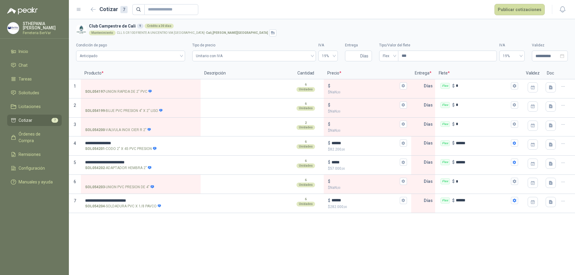
click at [182, 246] on div "**********" at bounding box center [322, 147] width 506 height 256
click at [513, 10] on button "Publicar cotizaciones" at bounding box center [520, 9] width 50 height 11
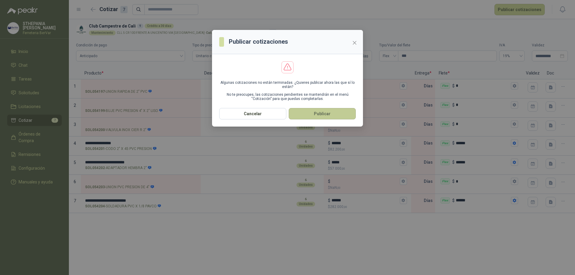
click at [334, 111] on button "Publicar" at bounding box center [322, 113] width 67 height 11
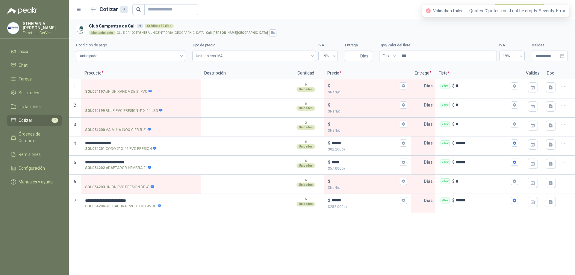
click at [478, 6] on div "Validation failed: -- Quotes: 'Quotes' must not be empty. Severity: Error" at bounding box center [495, 11] width 147 height 12
click at [442, 11] on span "Validation failed: -- Quotes: 'Quotes' must not be empty. Severity: Error" at bounding box center [499, 10] width 132 height 5
click at [558, 13] on span "Validation failed: -- Quotes: 'Quotes' must not be empty. Severity: Error" at bounding box center [499, 10] width 132 height 5
drag, startPoint x: 424, startPoint y: 26, endPoint x: 386, endPoint y: 32, distance: 37.9
click at [421, 26] on h3 "Club Campestre de Cali 9 Crédito a 30 días" at bounding box center [327, 26] width 477 height 7
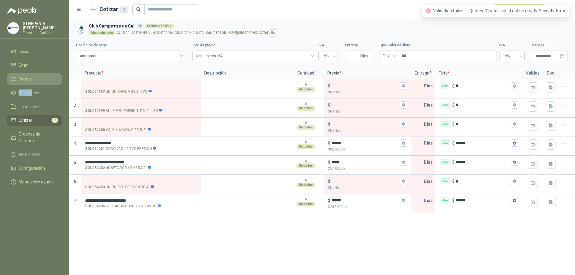
click at [33, 84] on ul "Inicio Chat Tareas Solicitudes Licitaciones Cotizar 7 Órdenes de Compra Remisio…" at bounding box center [34, 118] width 69 height 144
